Goal: Contribute content: Contribute content

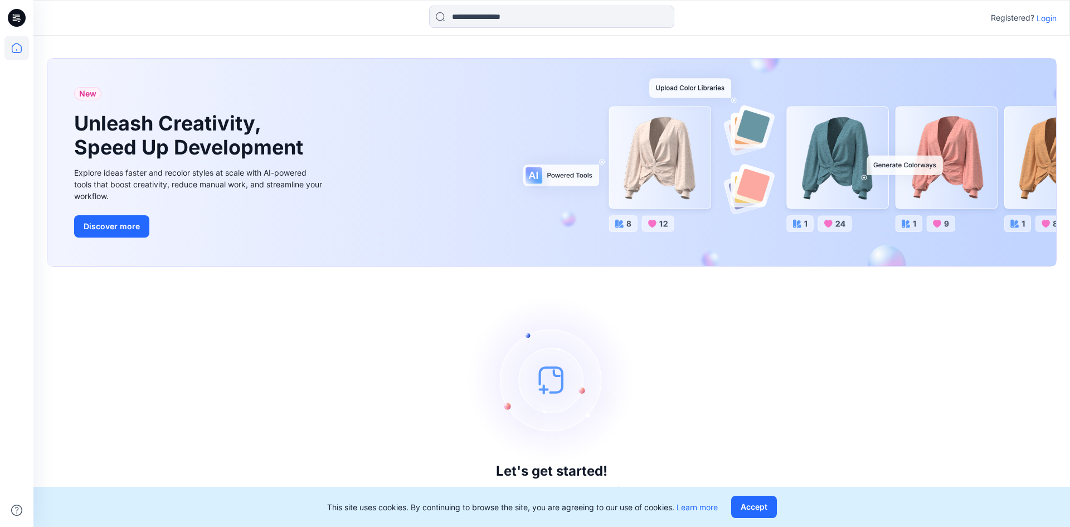
click at [1045, 16] on p "Login" at bounding box center [1046, 18] width 20 height 12
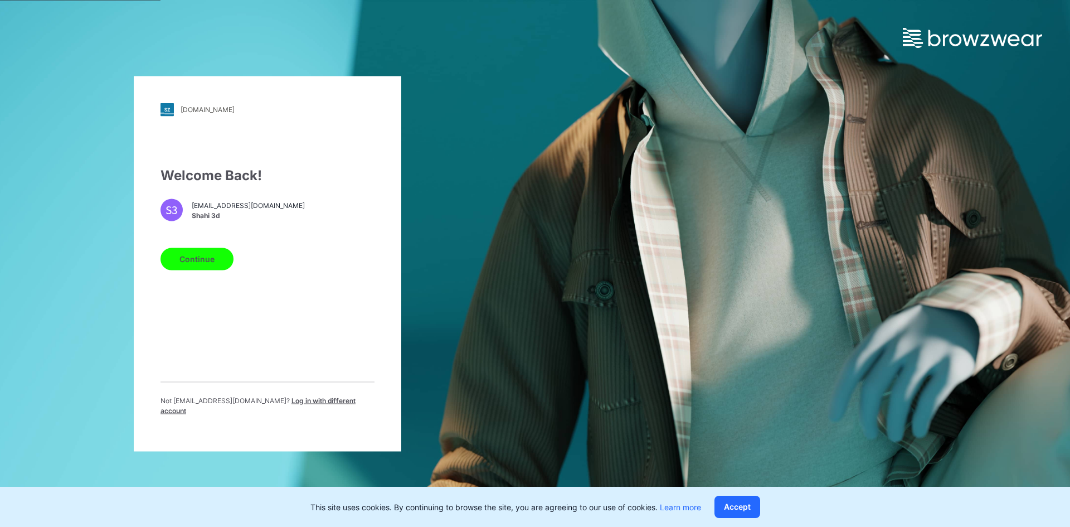
click at [199, 266] on button "Continue" at bounding box center [196, 258] width 73 height 22
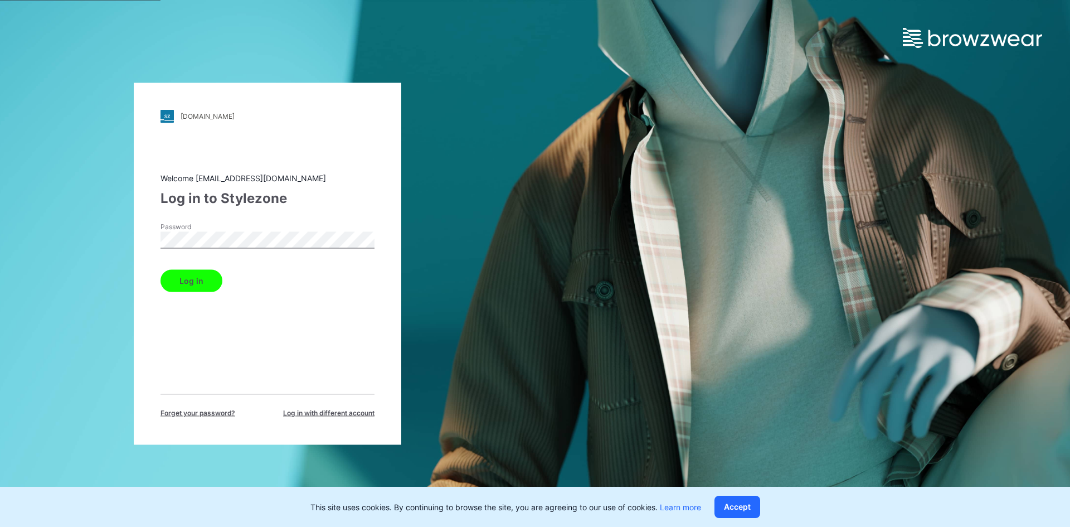
click at [187, 285] on button "Log in" at bounding box center [191, 280] width 62 height 22
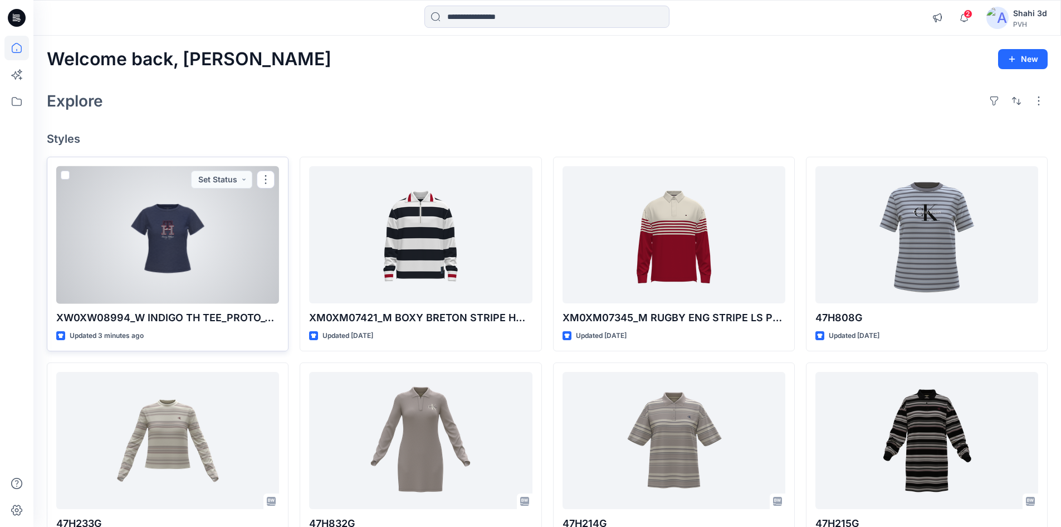
click at [178, 246] on div at bounding box center [167, 235] width 223 height 138
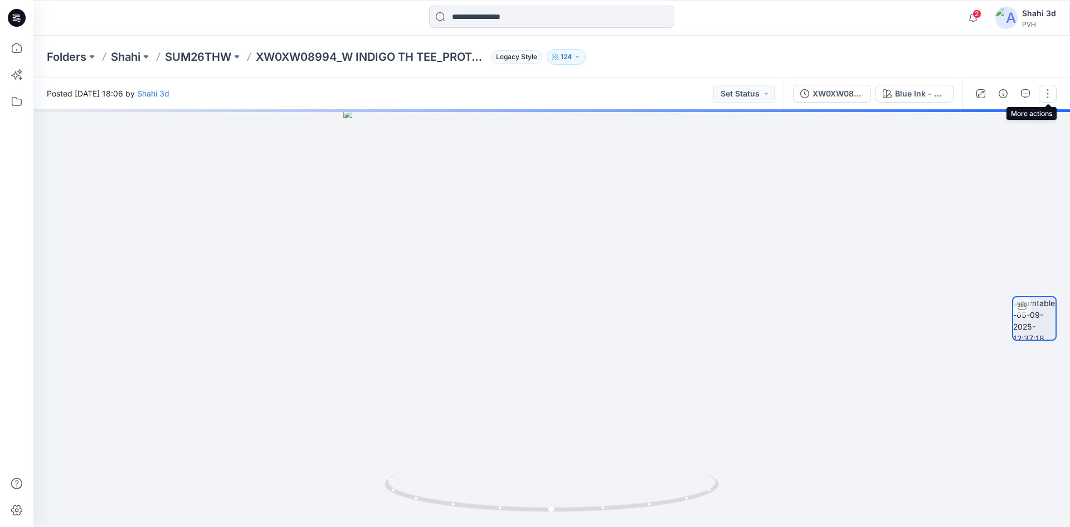
click at [1050, 96] on button "button" at bounding box center [1048, 94] width 18 height 18
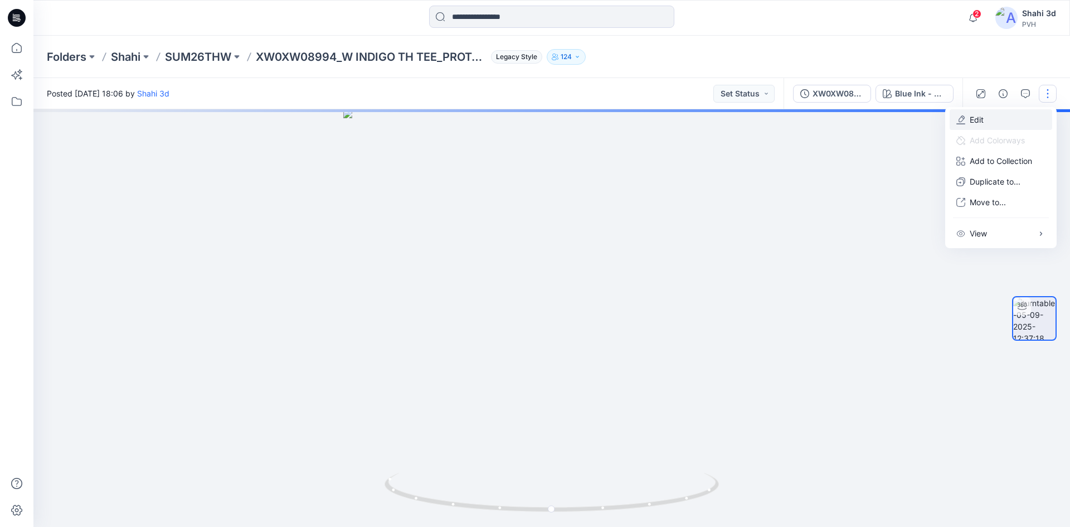
click at [982, 119] on p "Edit" at bounding box center [976, 120] width 14 height 12
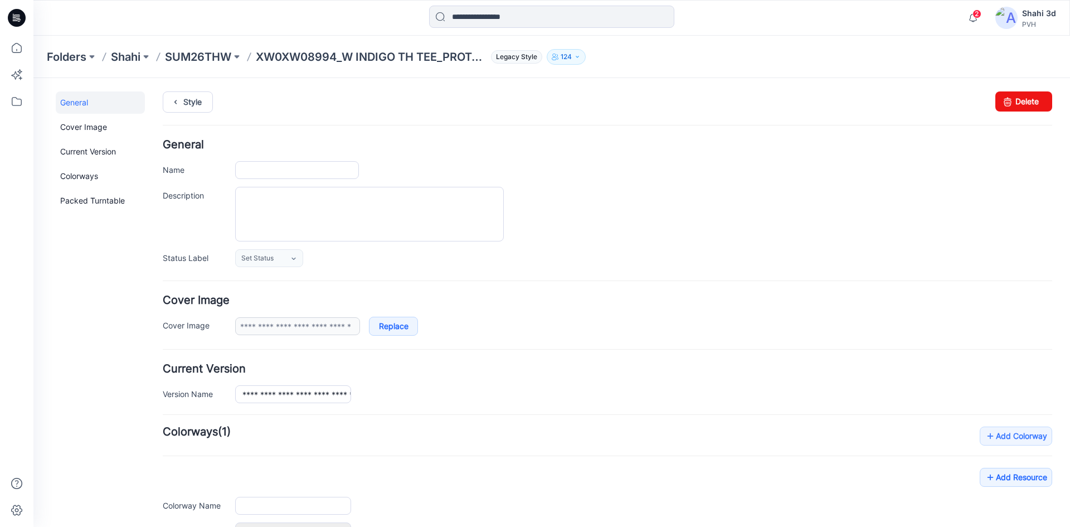
type input "**********"
drag, startPoint x: 299, startPoint y: 168, endPoint x: 311, endPoint y: 184, distance: 19.9
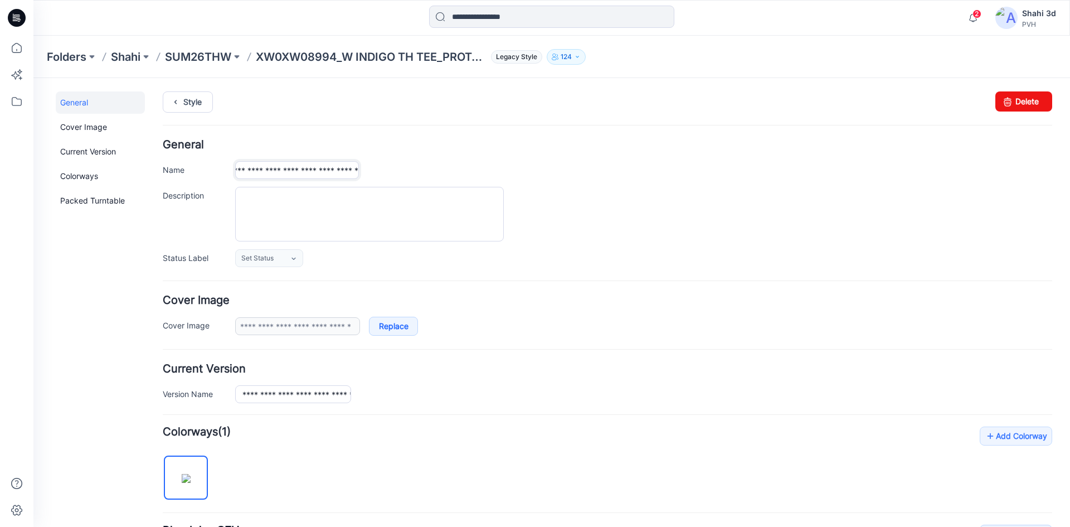
click at [311, 184] on div "**********" at bounding box center [607, 203] width 889 height 128
click at [327, 199] on textarea "Description" at bounding box center [369, 214] width 269 height 55
paste textarea "**********"
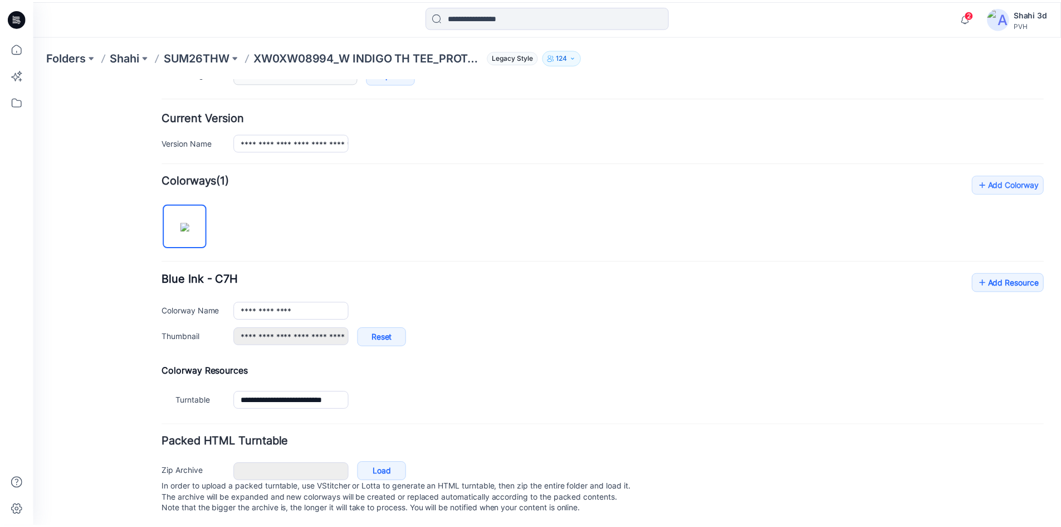
scroll to position [266, 0]
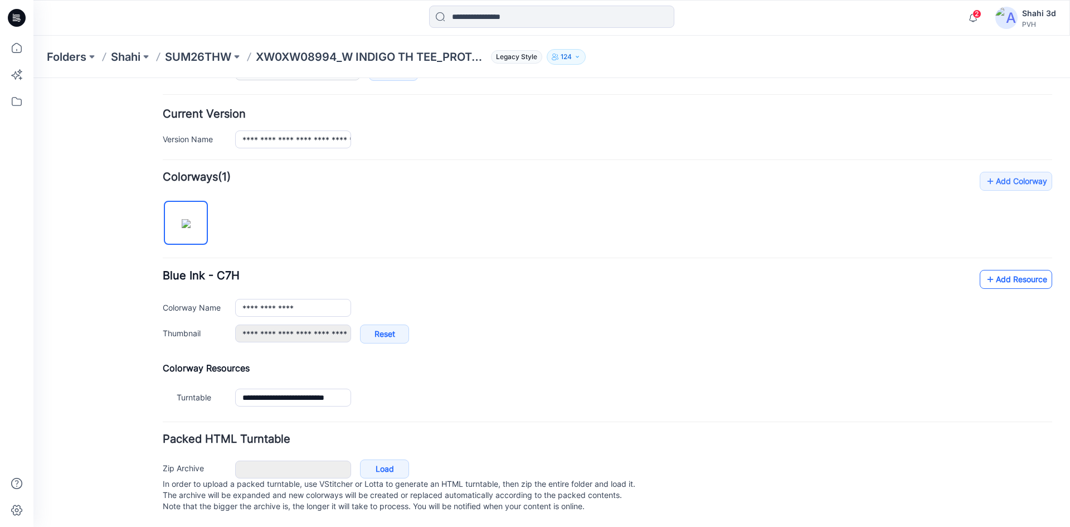
type textarea "**********"
click at [991, 270] on link "Add Resource" at bounding box center [1016, 279] width 72 height 19
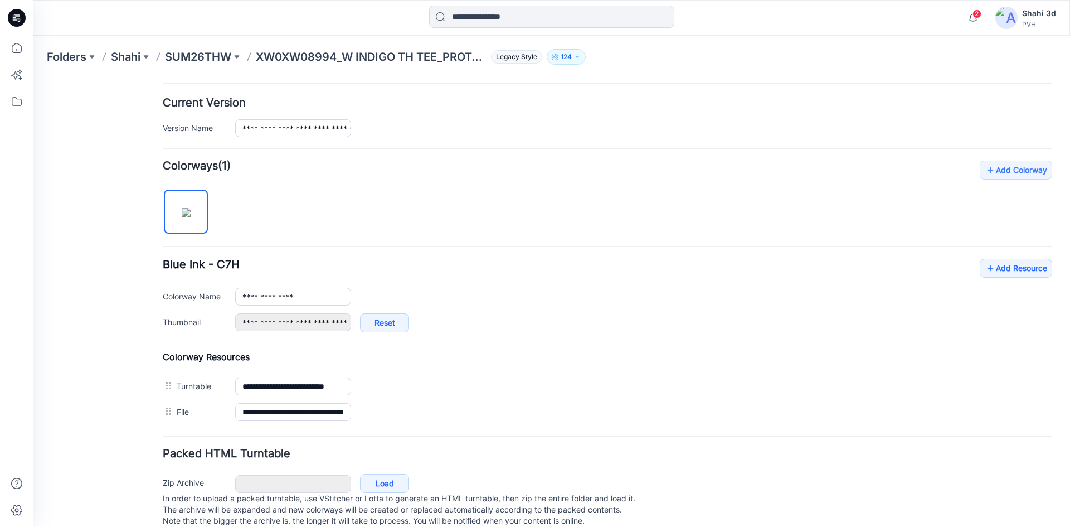
drag, startPoint x: 15, startPoint y: 16, endPoint x: 51, endPoint y: 2, distance: 38.6
click at [16, 15] on icon at bounding box center [17, 18] width 18 height 36
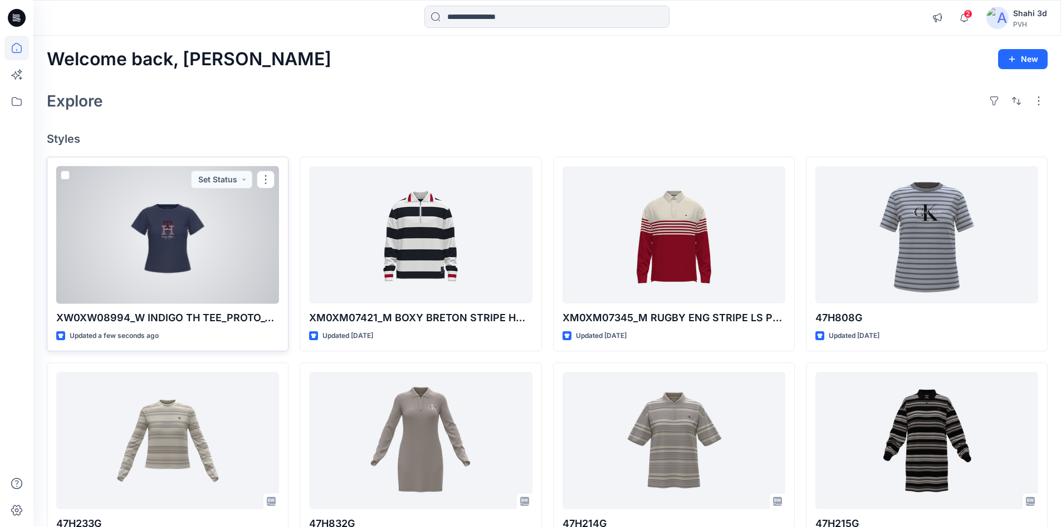
click at [183, 240] on div at bounding box center [167, 235] width 223 height 138
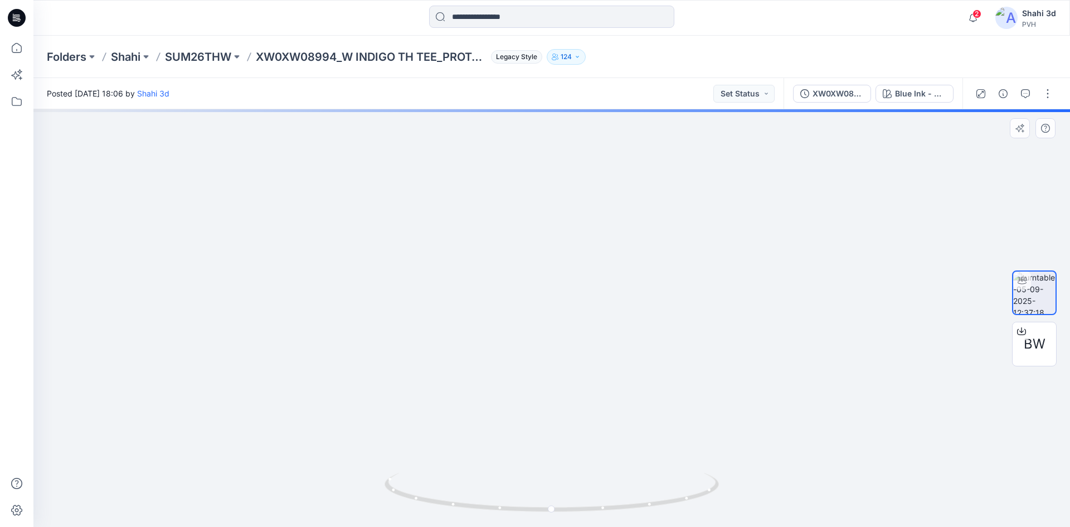
drag, startPoint x: 585, startPoint y: 203, endPoint x: 584, endPoint y: 470, distance: 266.3
drag, startPoint x: 513, startPoint y: 374, endPoint x: 569, endPoint y: 382, distance: 56.3
click at [569, 382] on div at bounding box center [551, 317] width 1036 height 417
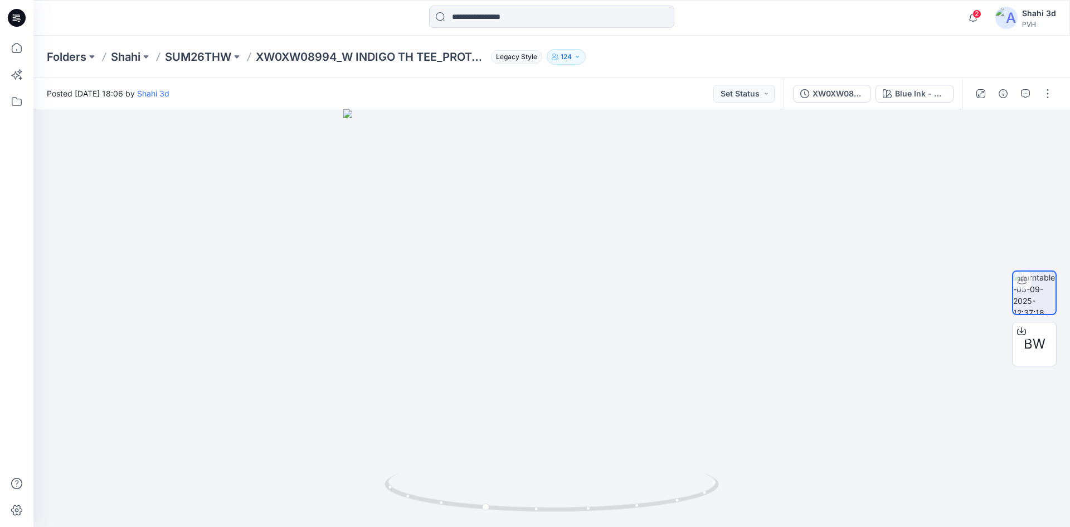
click at [15, 17] on icon at bounding box center [17, 18] width 18 height 18
